Goal: Navigation & Orientation: Find specific page/section

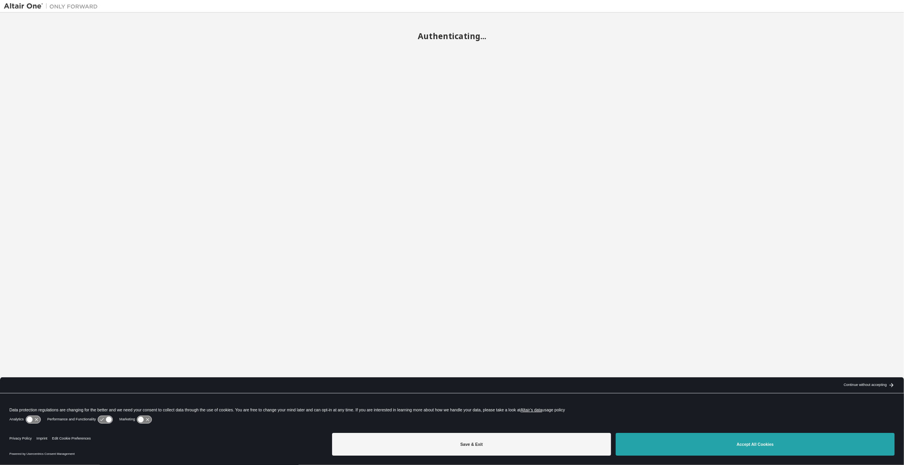
click at [755, 447] on button "Accept All Cookies" at bounding box center [755, 444] width 279 height 23
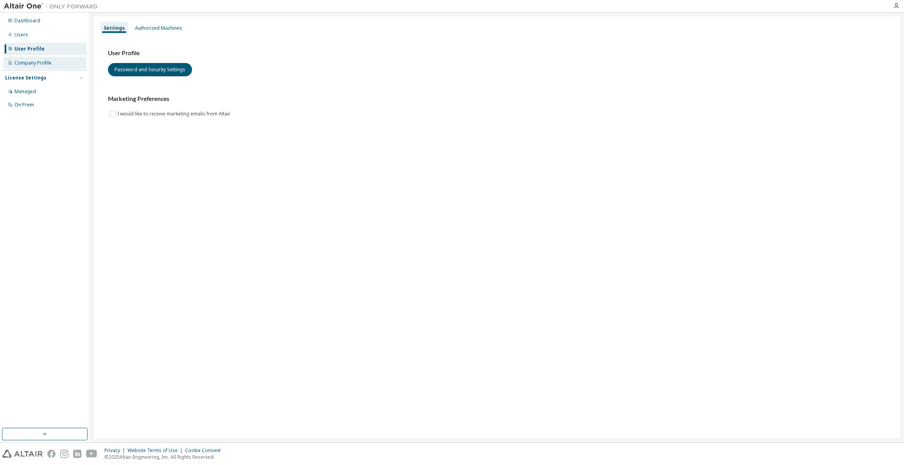
click at [18, 61] on div "Company Profile" at bounding box center [32, 63] width 37 height 6
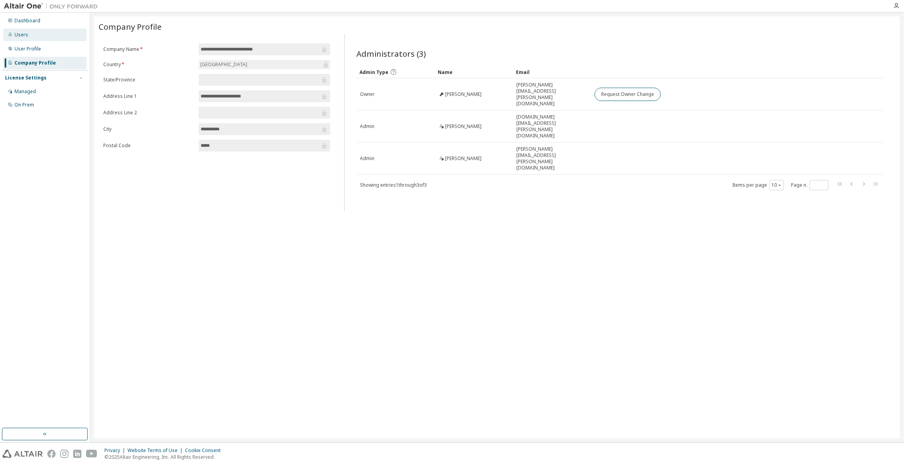
click at [32, 37] on div "Users" at bounding box center [44, 35] width 83 height 13
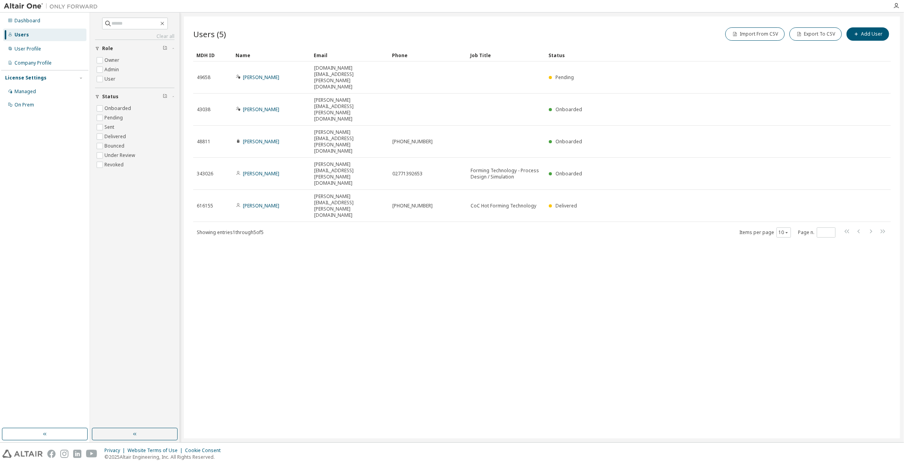
click at [26, 32] on div "Users" at bounding box center [21, 35] width 14 height 6
click at [29, 21] on div "Dashboard" at bounding box center [27, 21] width 26 height 6
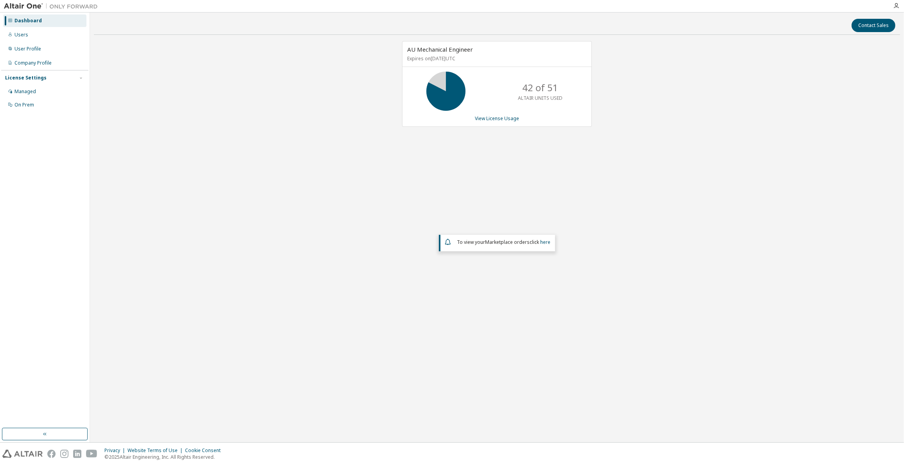
click at [23, 7] on img at bounding box center [53, 6] width 98 height 8
click at [22, 454] on img at bounding box center [22, 453] width 40 height 8
